Goal: Navigation & Orientation: Find specific page/section

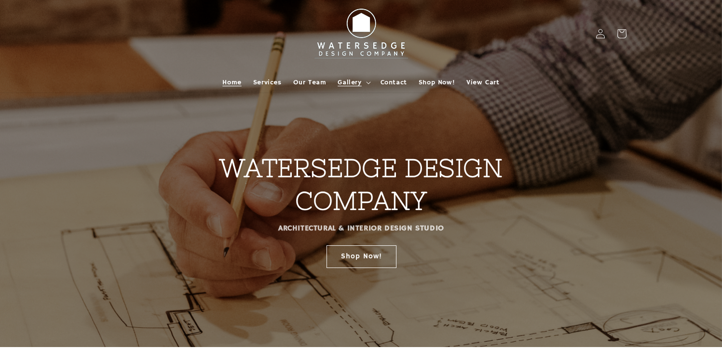
click at [357, 80] on span "Gallery" at bounding box center [349, 82] width 24 height 9
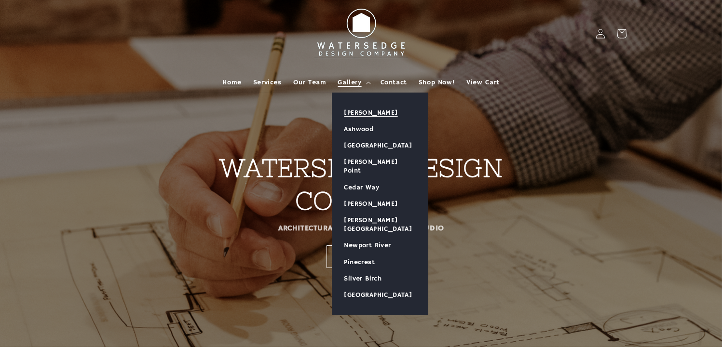
click at [356, 111] on link "[PERSON_NAME]" at bounding box center [379, 113] width 95 height 16
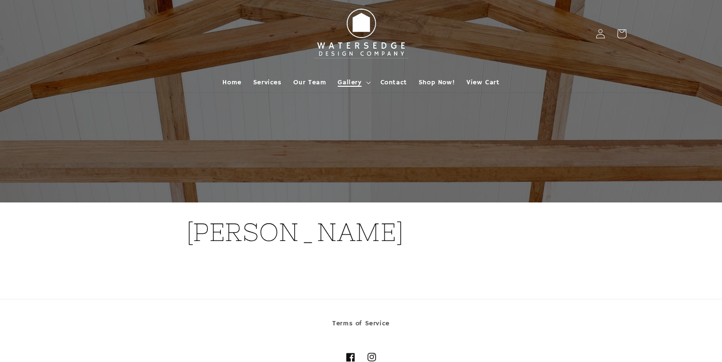
click at [356, 85] on span "Gallery" at bounding box center [349, 82] width 24 height 9
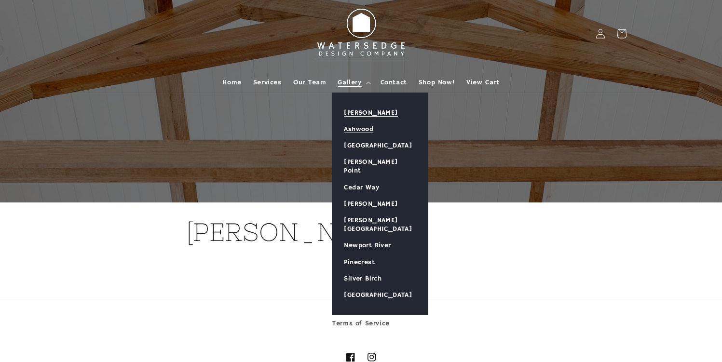
click at [360, 130] on link "Ashwood" at bounding box center [379, 129] width 95 height 16
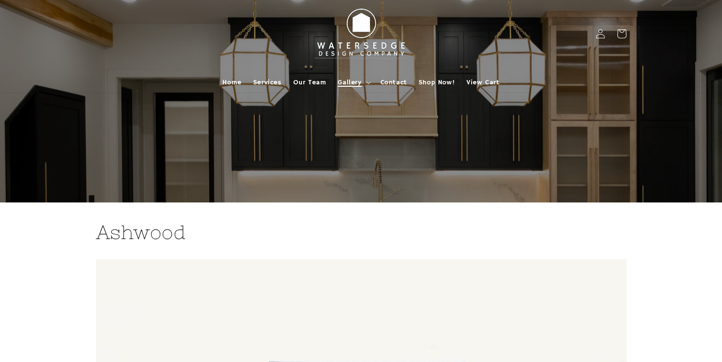
click at [366, 82] on icon at bounding box center [368, 82] width 5 height 3
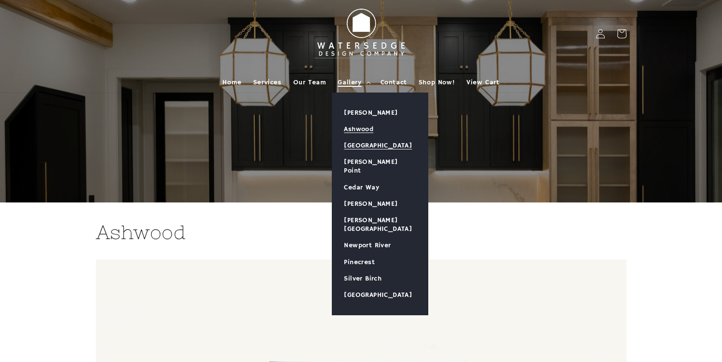
click at [367, 153] on link "[GEOGRAPHIC_DATA]" at bounding box center [379, 145] width 95 height 16
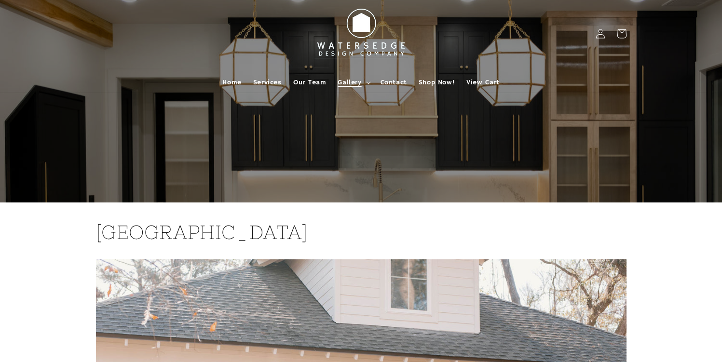
click at [366, 84] on summary "Gallery" at bounding box center [353, 82] width 42 height 20
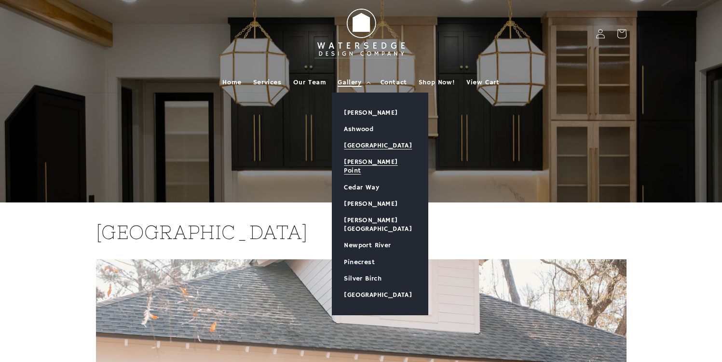
click at [355, 165] on link "[PERSON_NAME] Point" at bounding box center [379, 166] width 95 height 25
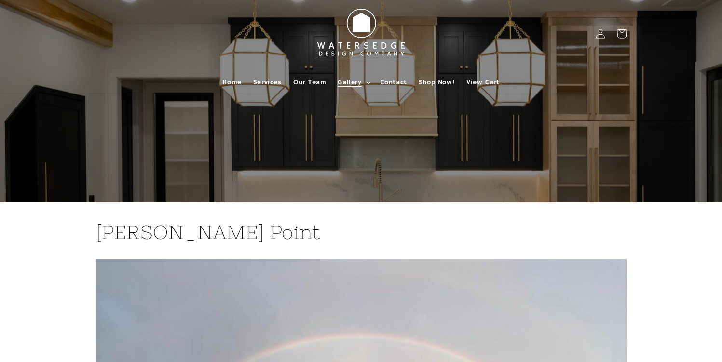
click at [363, 76] on summary "Gallery" at bounding box center [353, 82] width 42 height 20
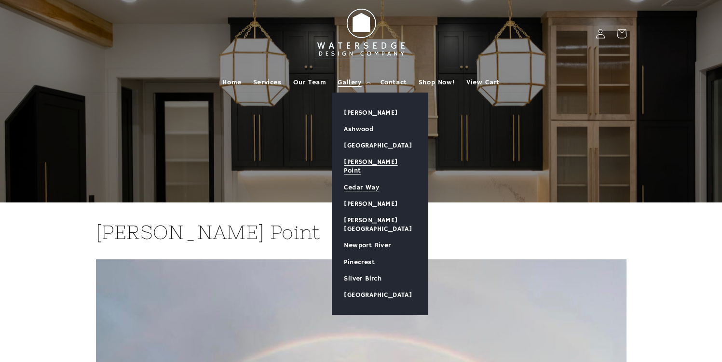
click at [370, 179] on link "Cedar Way" at bounding box center [379, 187] width 95 height 16
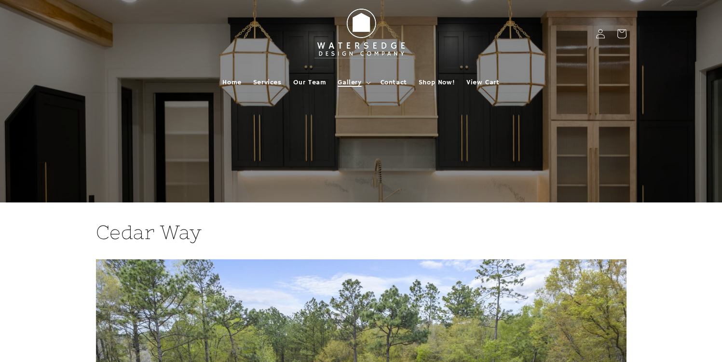
click at [363, 84] on summary "Gallery" at bounding box center [353, 82] width 42 height 20
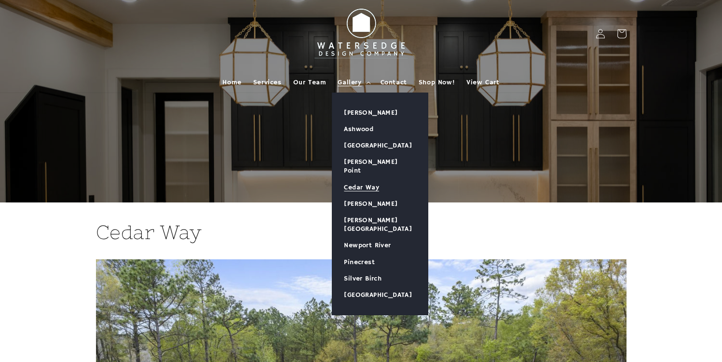
click at [565, 134] on div at bounding box center [361, 101] width 578 height 202
